Goal: Check status: Check status

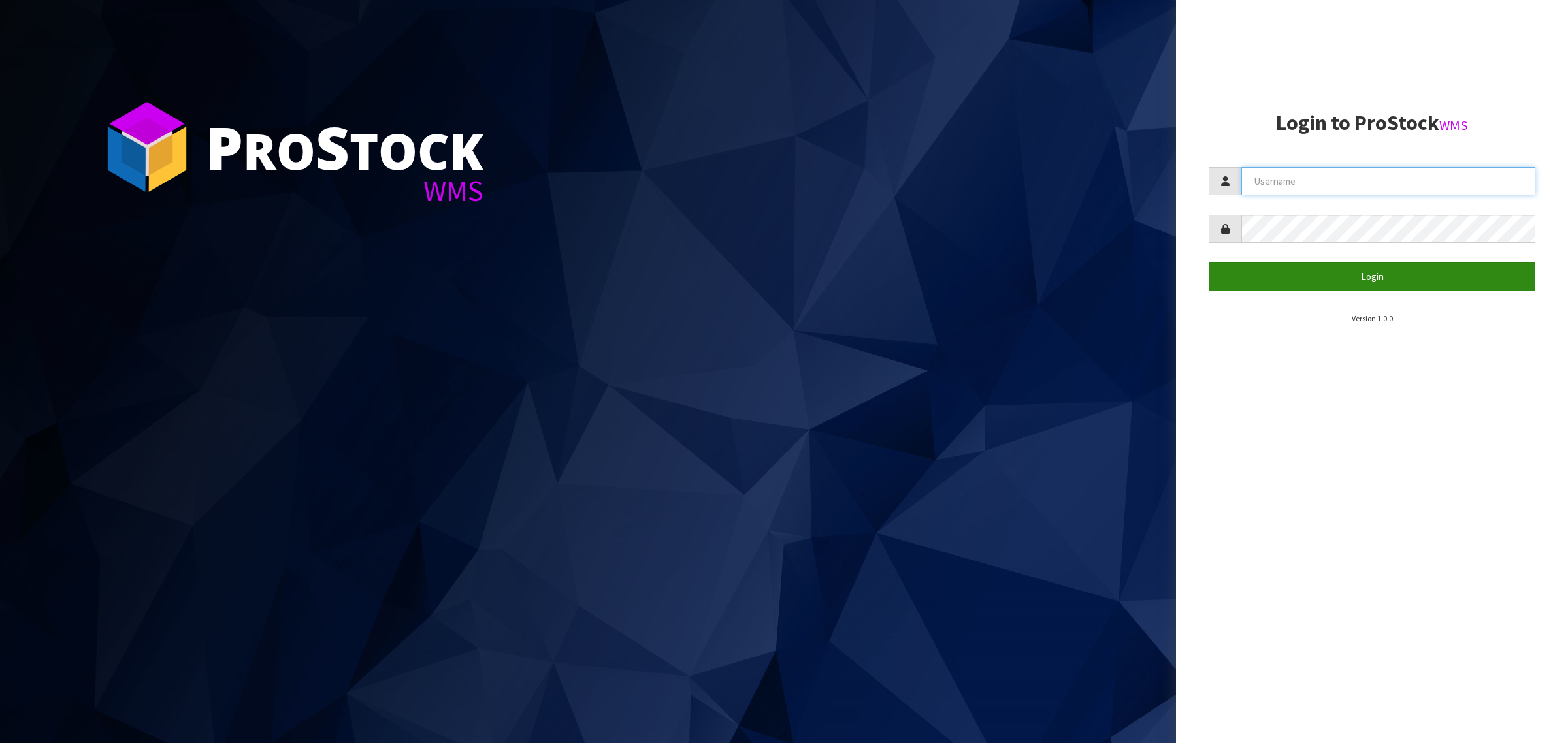
type input "[PERSON_NAME][EMAIL_ADDRESS][DOMAIN_NAME]"
click at [1328, 278] on button "Login" at bounding box center [1371, 276] width 327 height 28
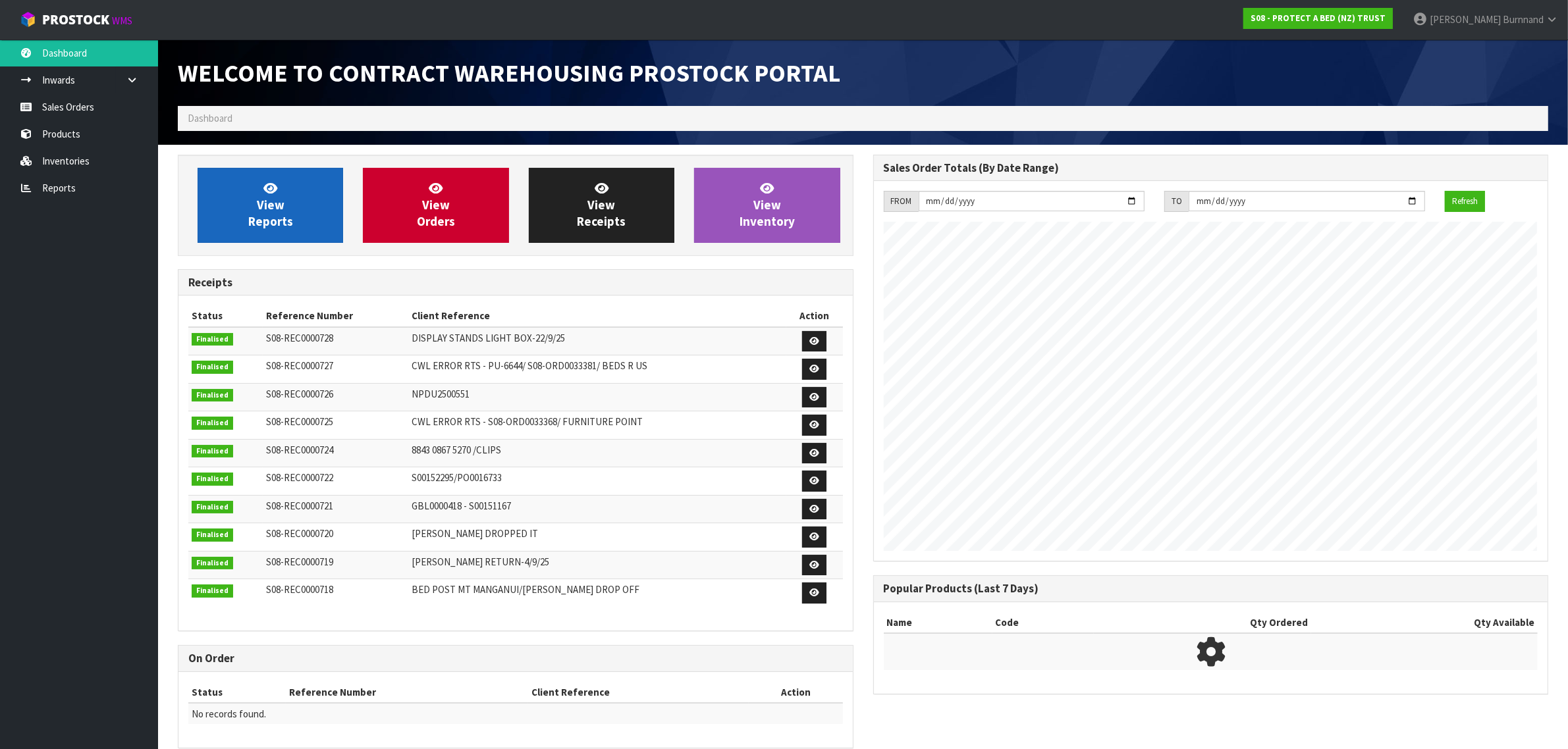
scroll to position [733, 695]
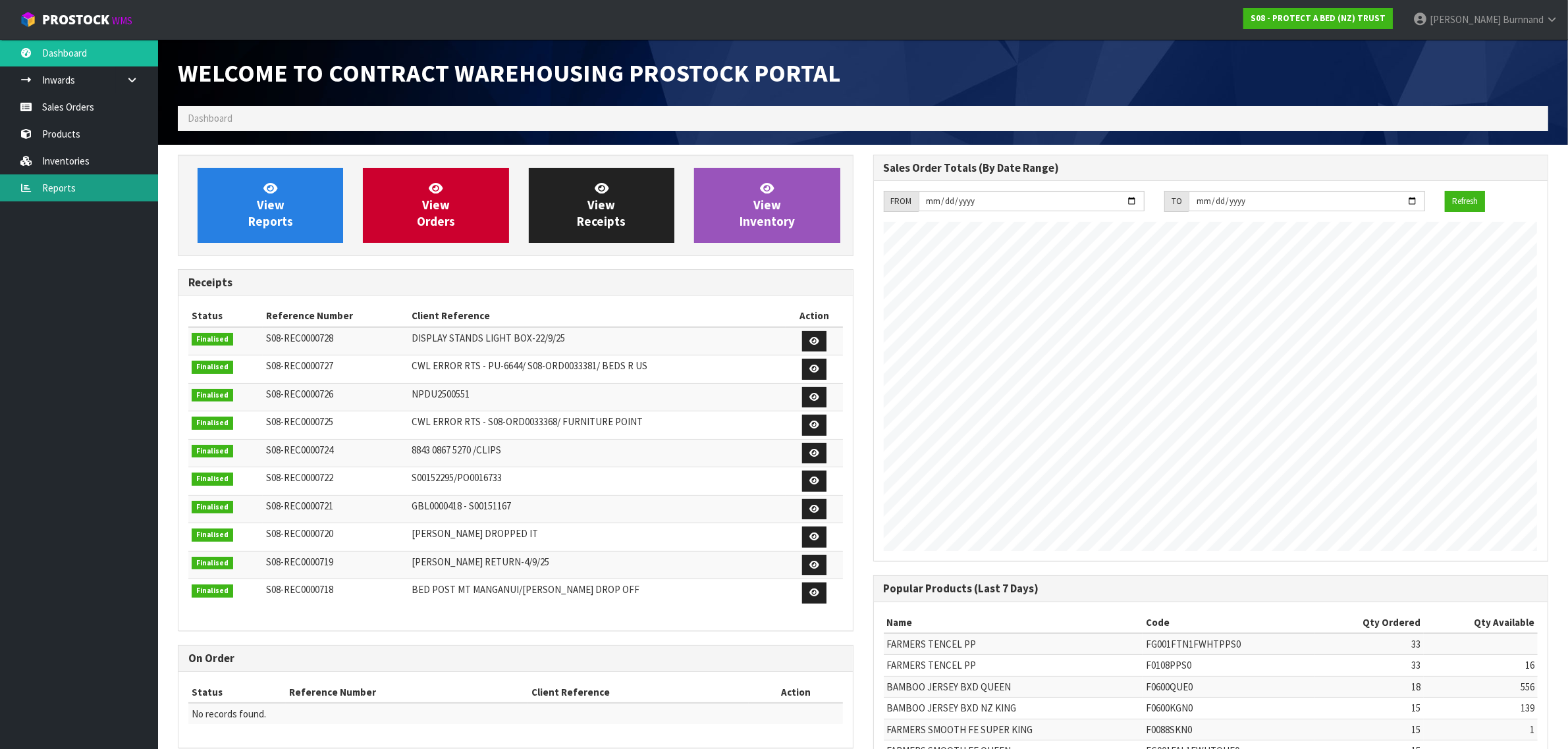
click at [47, 180] on link "Reports" at bounding box center [79, 188] width 158 height 27
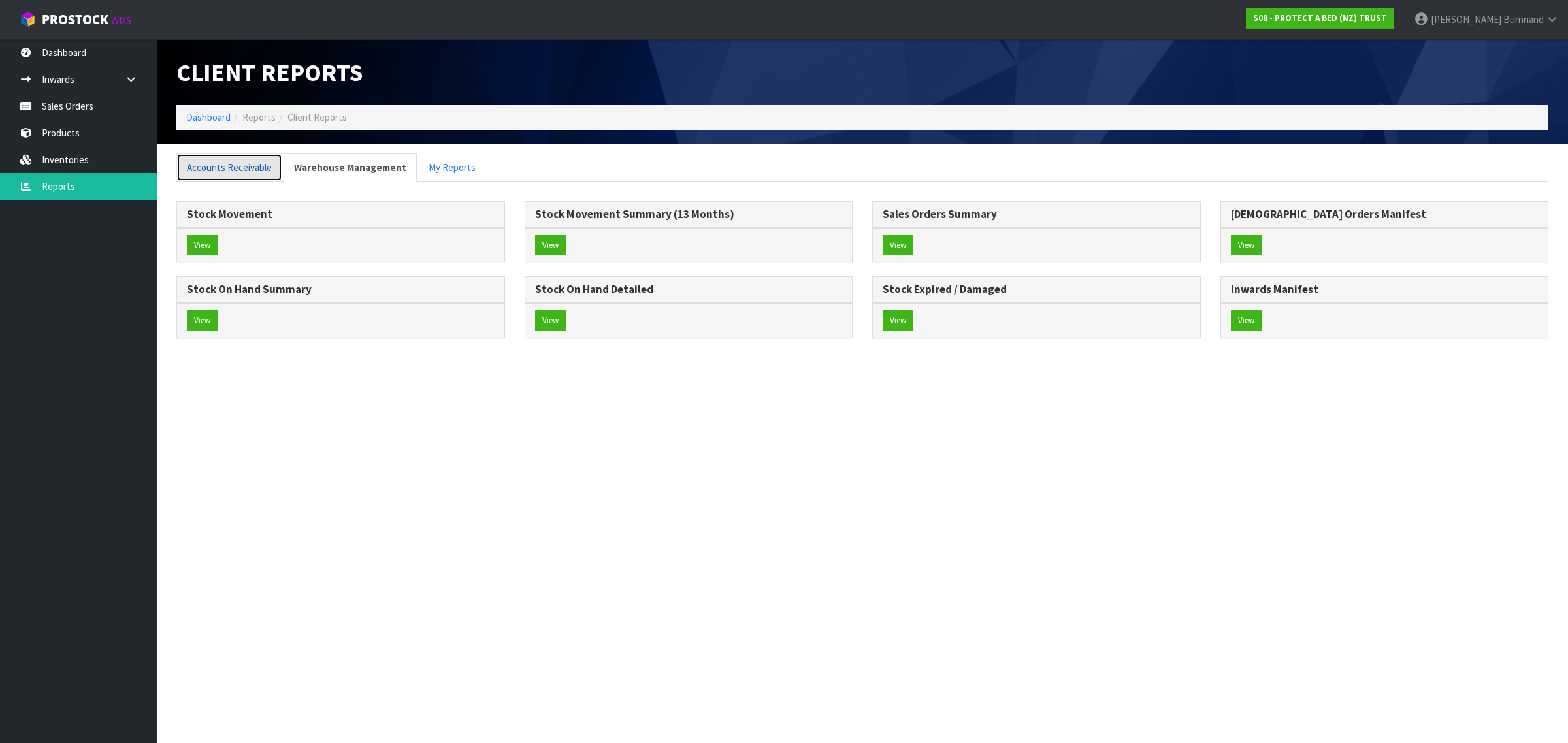
click at [237, 165] on link "Accounts Receivable" at bounding box center [228, 167] width 105 height 28
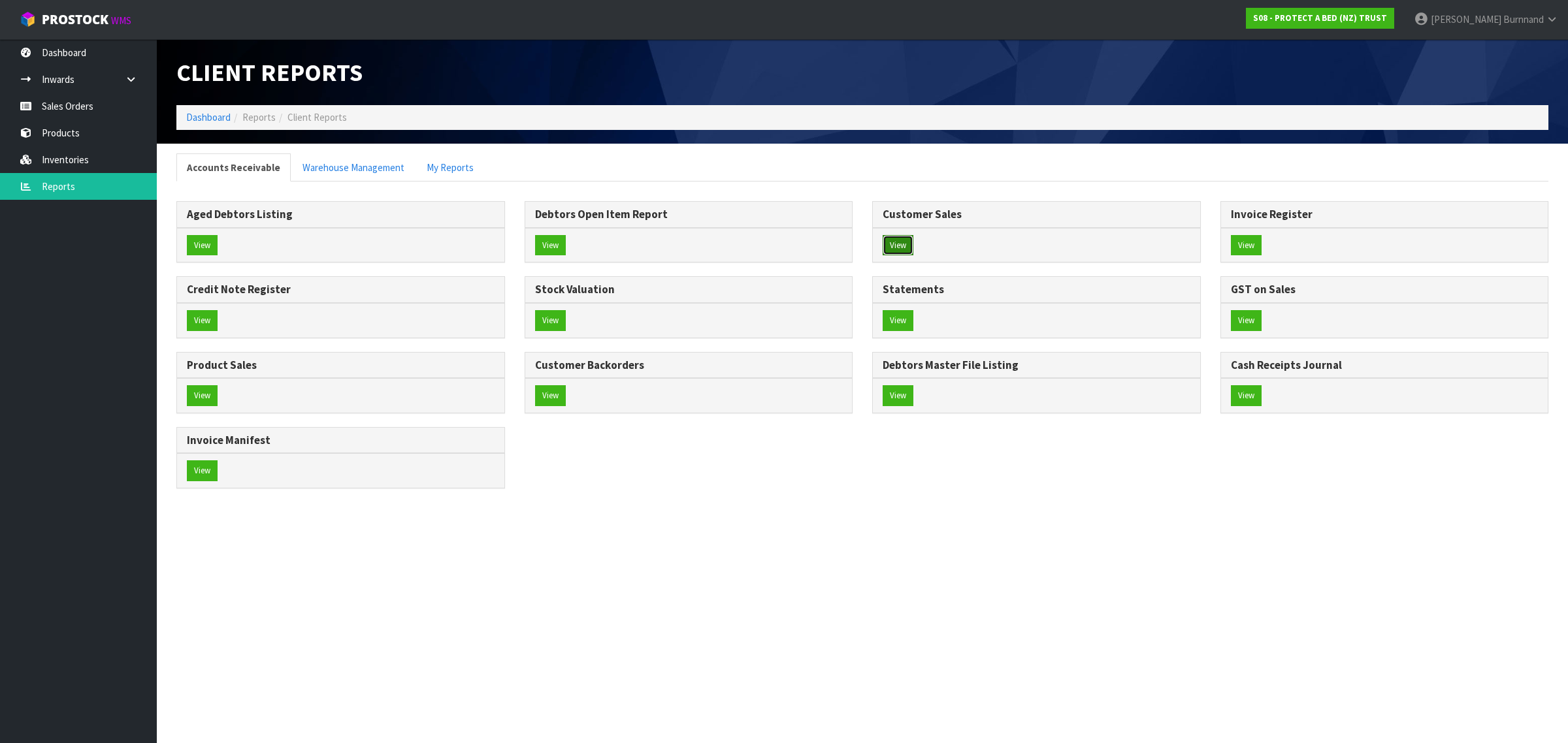
click at [902, 241] on button "View" at bounding box center [897, 246] width 30 height 21
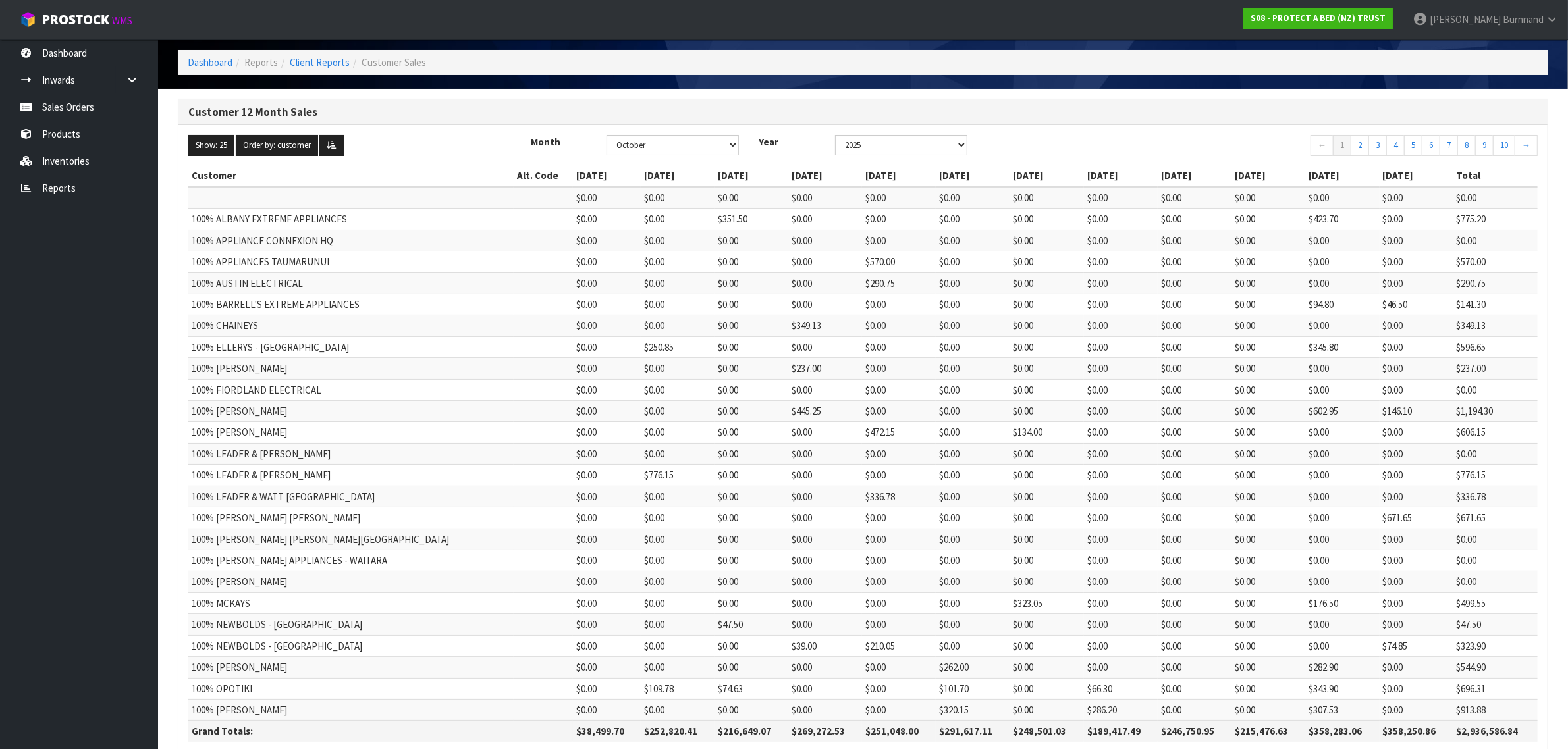
scroll to position [135, 0]
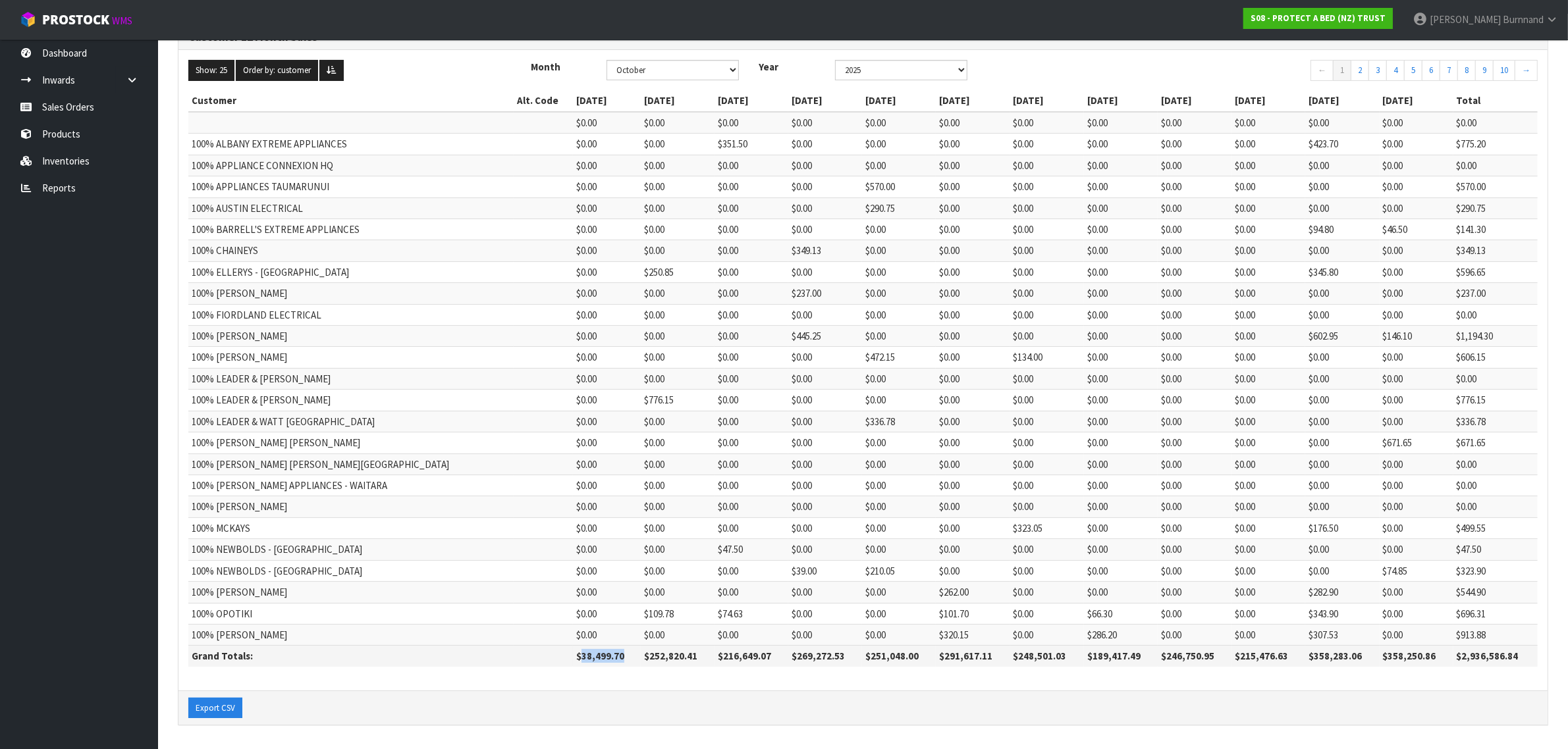
drag, startPoint x: 508, startPoint y: 653, endPoint x: 560, endPoint y: 654, distance: 52.0
click at [573, 654] on th "$38,499.70" at bounding box center [606, 657] width 67 height 21
copy th "38,499.70"
